Goal: Information Seeking & Learning: Learn about a topic

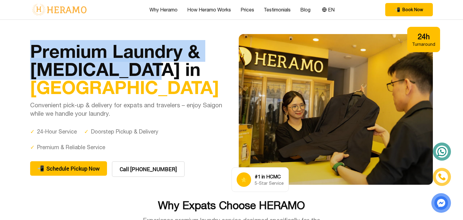
drag, startPoint x: 21, startPoint y: 42, endPoint x: 141, endPoint y: 65, distance: 122.9
click at [141, 65] on div "Premium Laundry & [MEDICAL_DATA] in [GEOGRAPHIC_DATA] Convenient pick-up & deli…" at bounding box center [232, 109] width 422 height 151
copy h1 "Premium Laundry & [MEDICAL_DATA]"
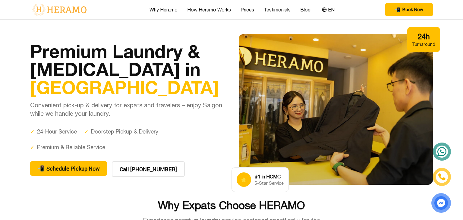
click at [199, 91] on h1 "Premium Laundry & [MEDICAL_DATA] in [GEOGRAPHIC_DATA]" at bounding box center [127, 69] width 194 height 54
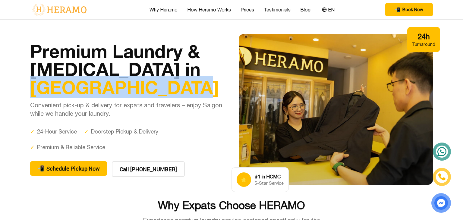
drag, startPoint x: 167, startPoint y: 71, endPoint x: 174, endPoint y: 84, distance: 15.0
click at [174, 84] on h1 "Premium Laundry & [MEDICAL_DATA] in [GEOGRAPHIC_DATA]" at bounding box center [127, 69] width 194 height 54
copy span "[GEOGRAPHIC_DATA]"
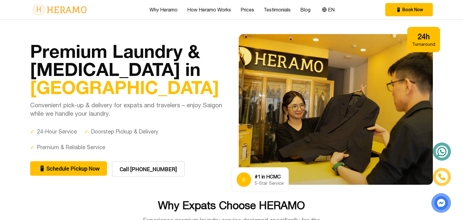
click at [137, 38] on div "Premium Laundry & [MEDICAL_DATA] in [GEOGRAPHIC_DATA] Convenient pick-up & deli…" at bounding box center [231, 109] width 403 height 151
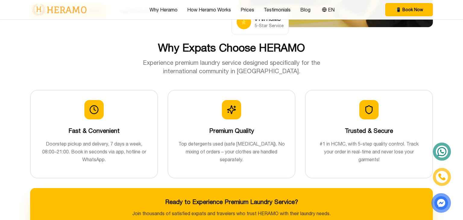
scroll to position [159, 0]
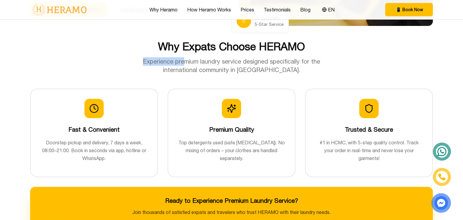
drag, startPoint x: 138, startPoint y: 59, endPoint x: 189, endPoint y: 59, distance: 51.3
click at [186, 58] on p "Experience premium laundry service designed specifically for the international …" at bounding box center [231, 65] width 203 height 17
drag, startPoint x: 189, startPoint y: 59, endPoint x: 195, endPoint y: 59, distance: 5.1
click at [190, 59] on p "Experience premium laundry service designed specifically for the international …" at bounding box center [231, 65] width 203 height 17
drag, startPoint x: 200, startPoint y: 60, endPoint x: 246, endPoint y: 64, distance: 45.7
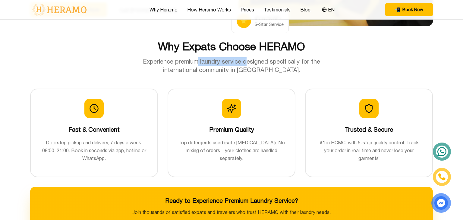
click at [246, 64] on p "Experience premium laundry service designed specifically for the international …" at bounding box center [231, 65] width 203 height 17
click at [100, 51] on h2 "Why Expats Choose HERAMO" at bounding box center [231, 46] width 403 height 12
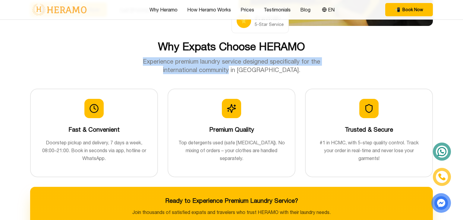
drag, startPoint x: 140, startPoint y: 61, endPoint x: 236, endPoint y: 70, distance: 96.4
click at [236, 70] on p "Experience premium laundry service designed specifically for the international …" at bounding box center [231, 65] width 203 height 17
copy p "Experience premium laundry service designed specifically for the international …"
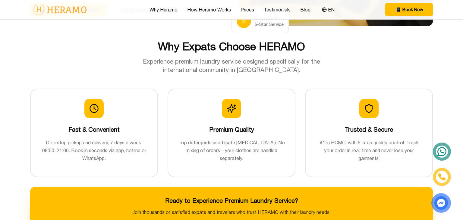
click at [114, 52] on h2 "Why Expats Choose HERAMO" at bounding box center [231, 46] width 403 height 12
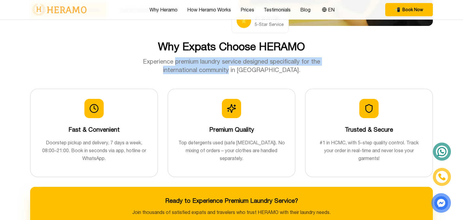
drag, startPoint x: 177, startPoint y: 60, endPoint x: 236, endPoint y: 68, distance: 59.4
click at [236, 68] on p "Experience premium laundry service designed specifically for the international …" at bounding box center [231, 65] width 203 height 17
copy p "premium laundry service designed specifically for the international community"
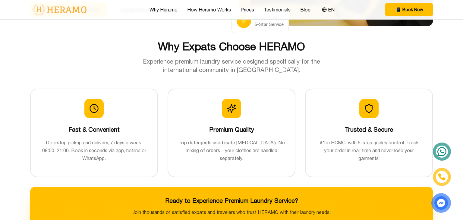
click at [381, 72] on div "Why Expats Choose HERAMO Experience premium laundry service designed specifical…" at bounding box center [231, 57] width 403 height 34
